Goal: Go to known website: Access a specific website the user already knows

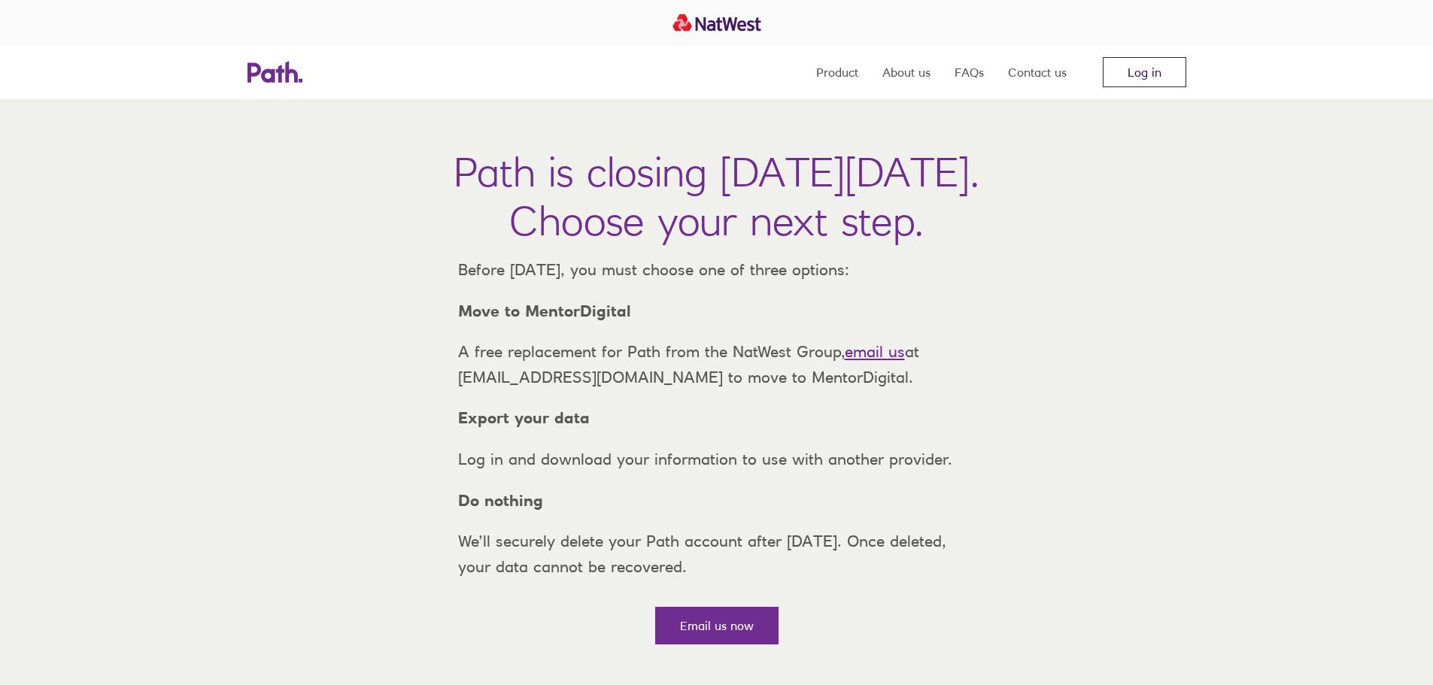
click at [1152, 74] on link "Log in" at bounding box center [1144, 72] width 83 height 30
